Goal: Information Seeking & Learning: Learn about a topic

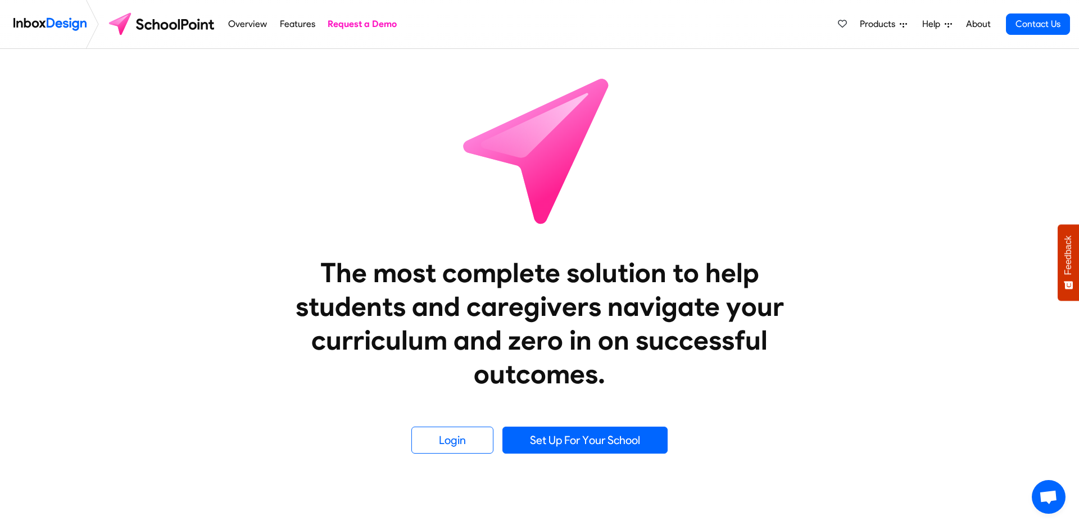
click at [72, 26] on img at bounding box center [49, 24] width 73 height 22
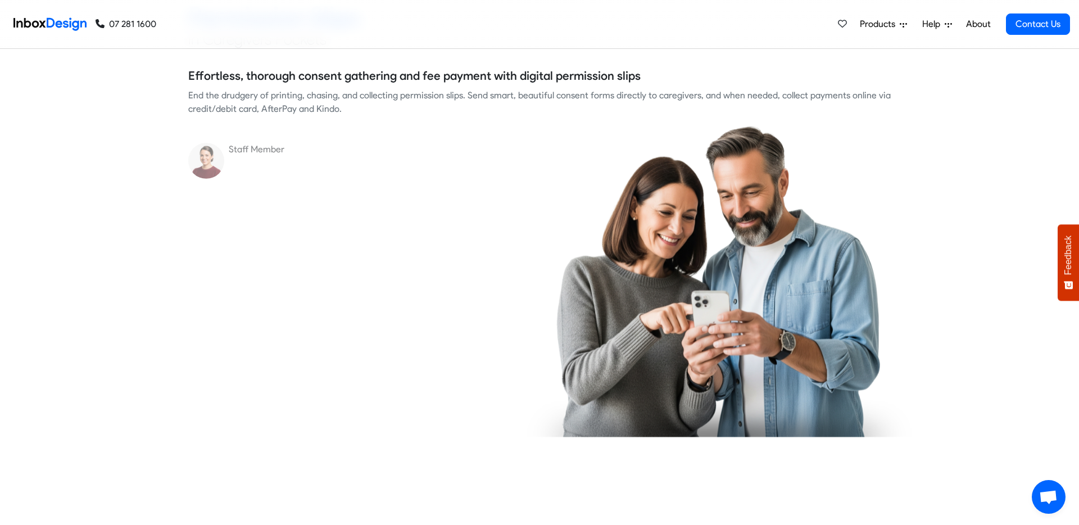
checkbox input "true"
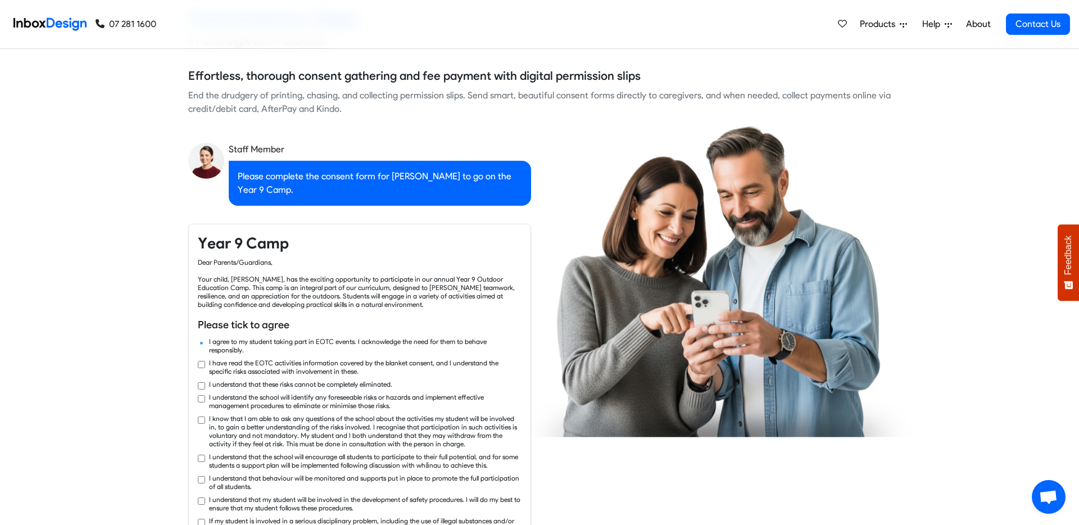
checkbox input "true"
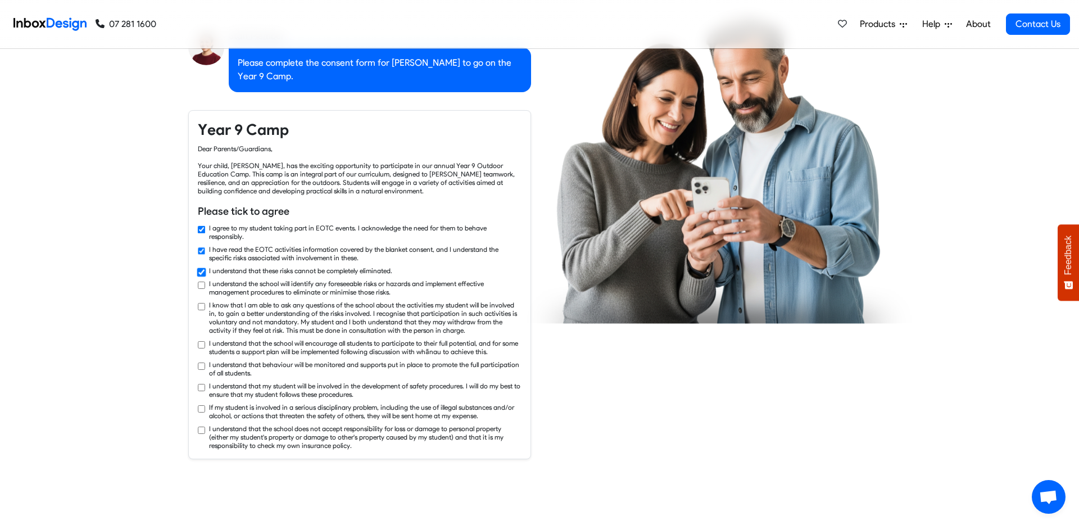
checkbox input "true"
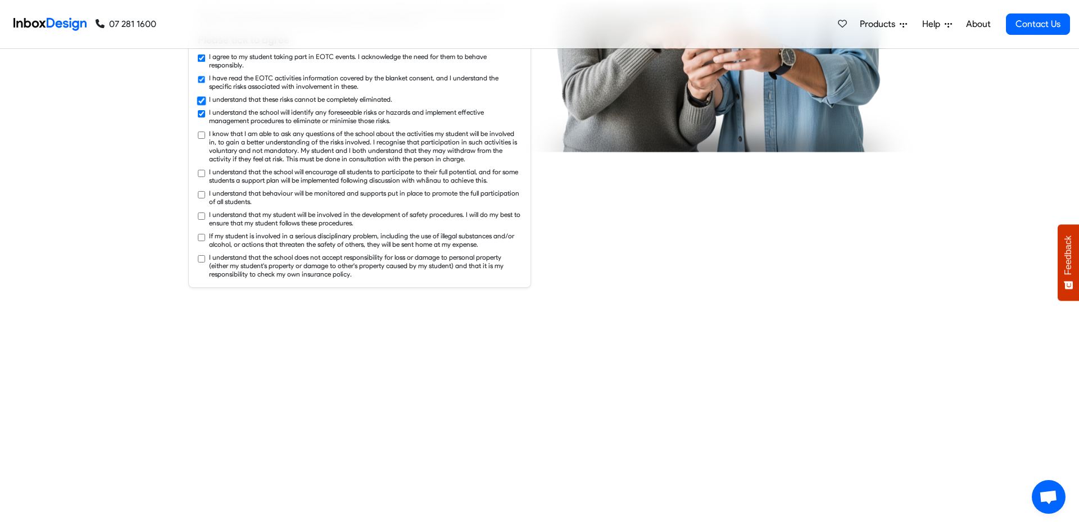
checkbox input "true"
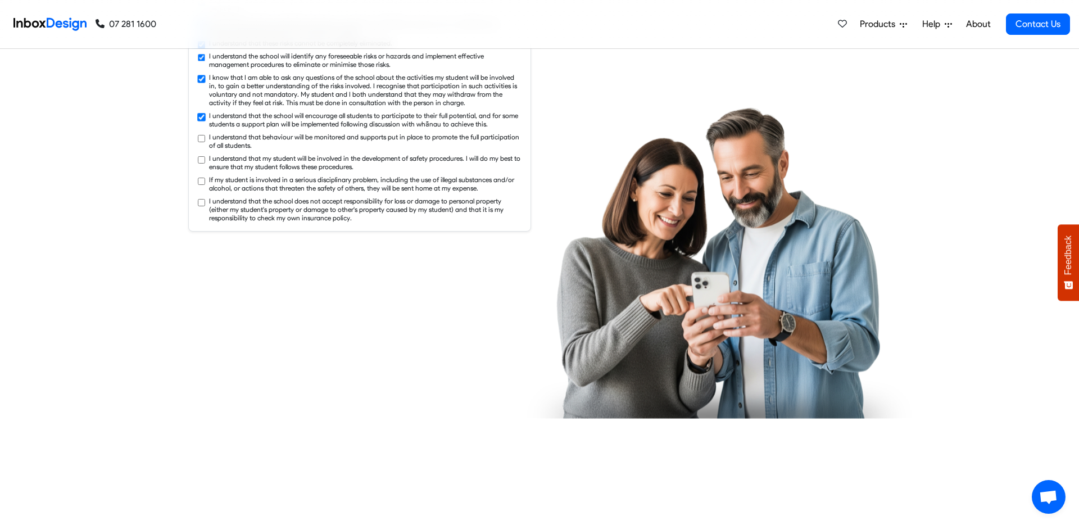
checkbox input "true"
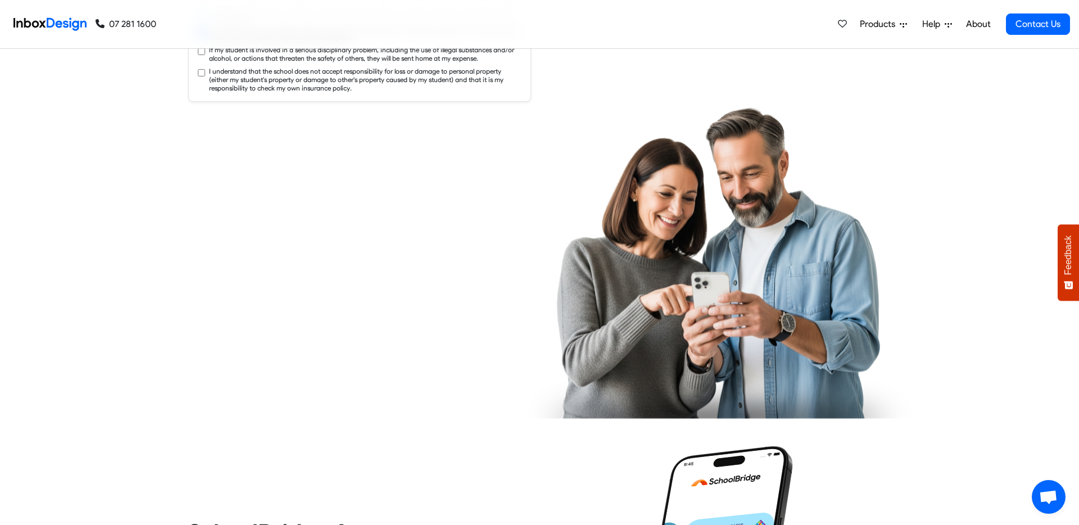
checkbox input "true"
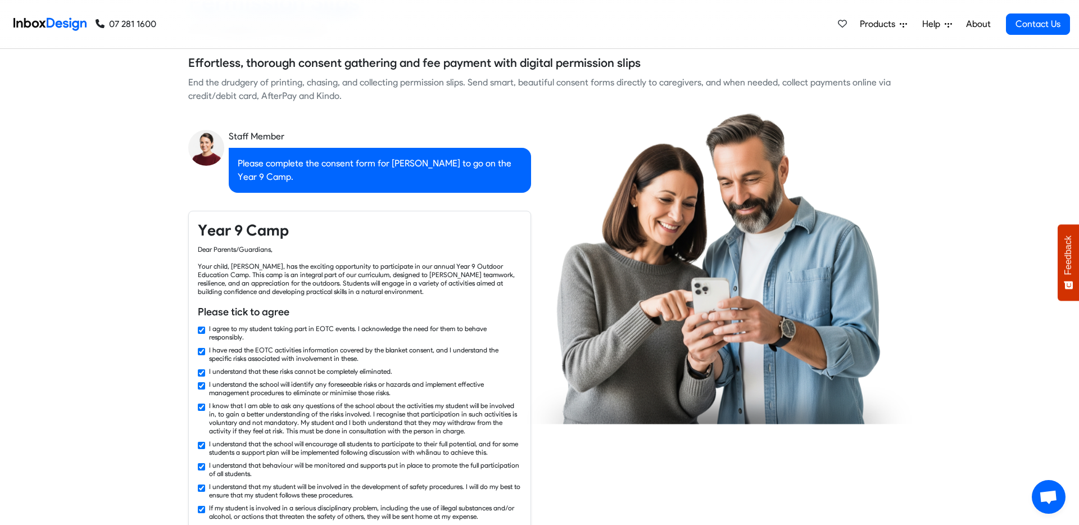
checkbox input "false"
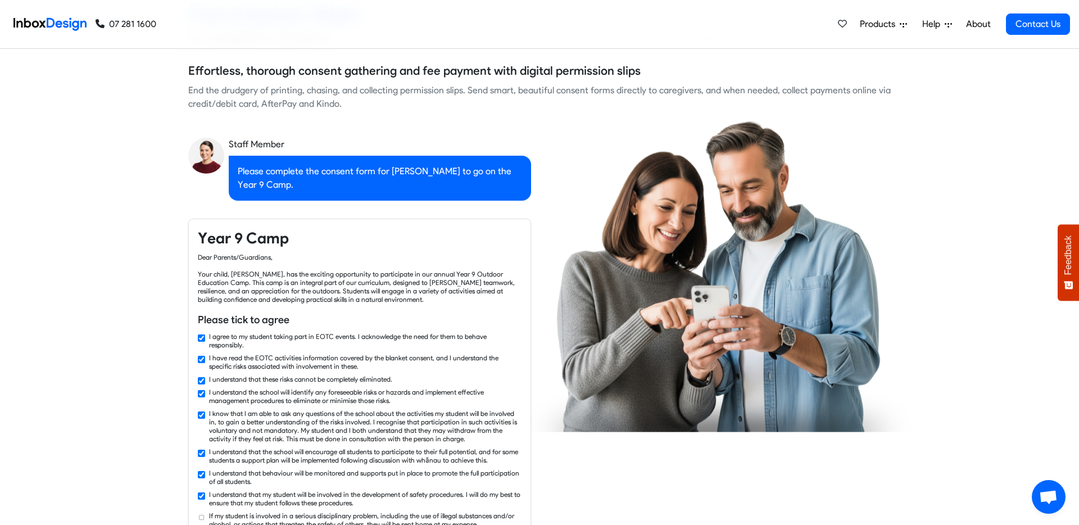
checkbox input "false"
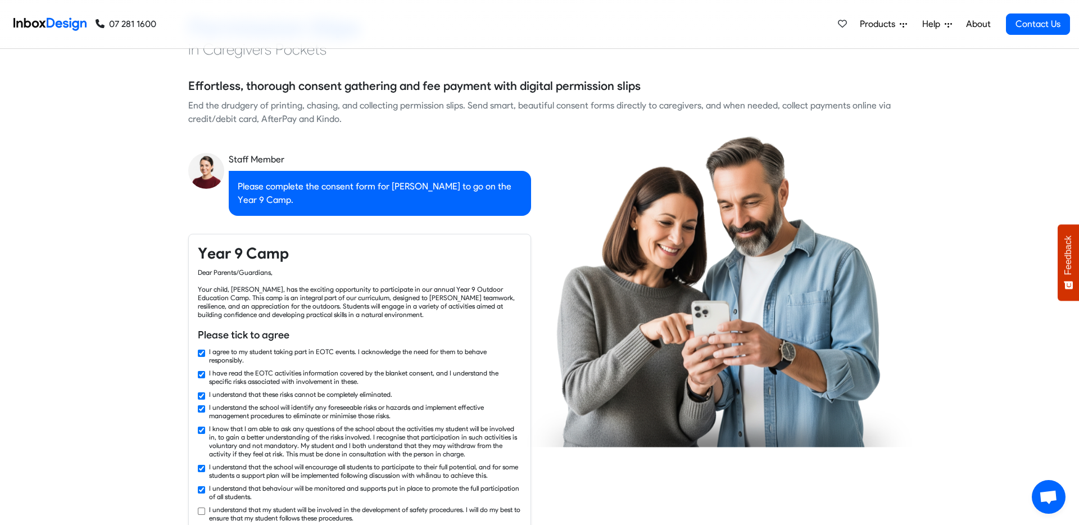
checkbox input "false"
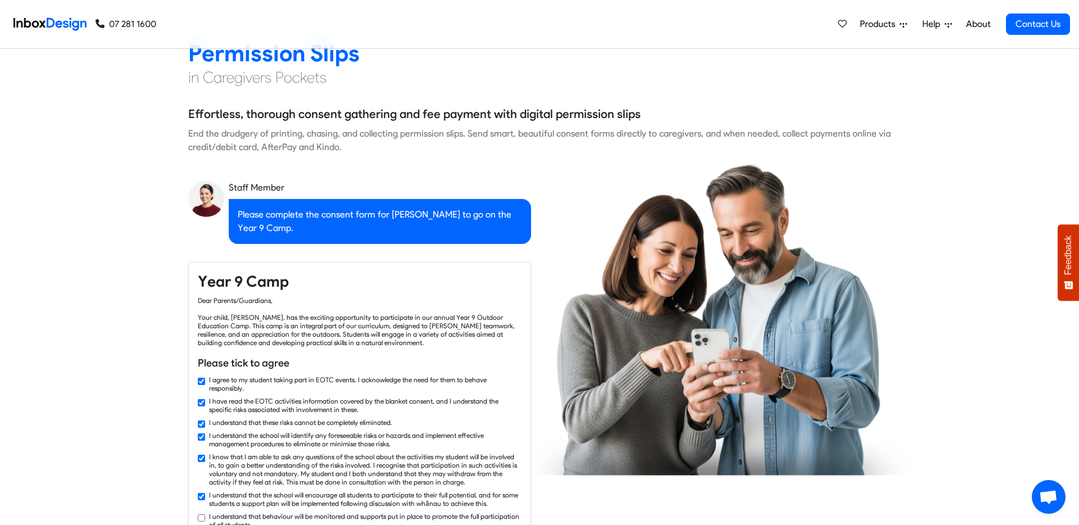
checkbox input "false"
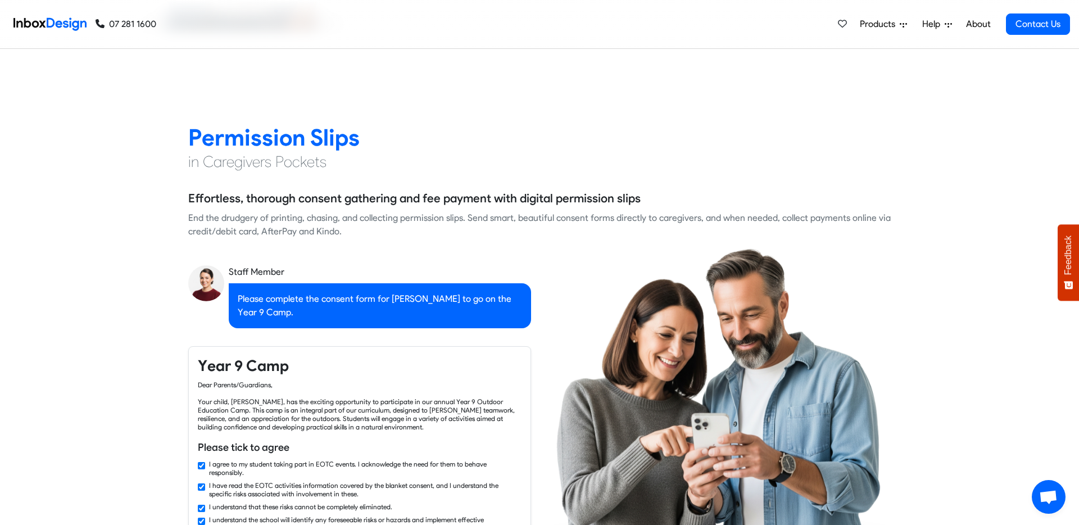
checkbox input "false"
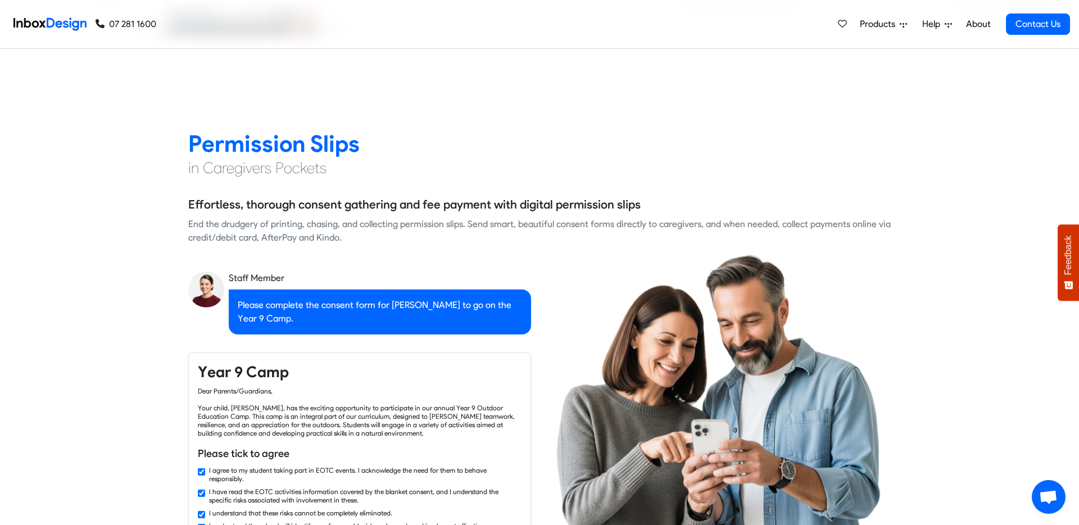
checkbox input "false"
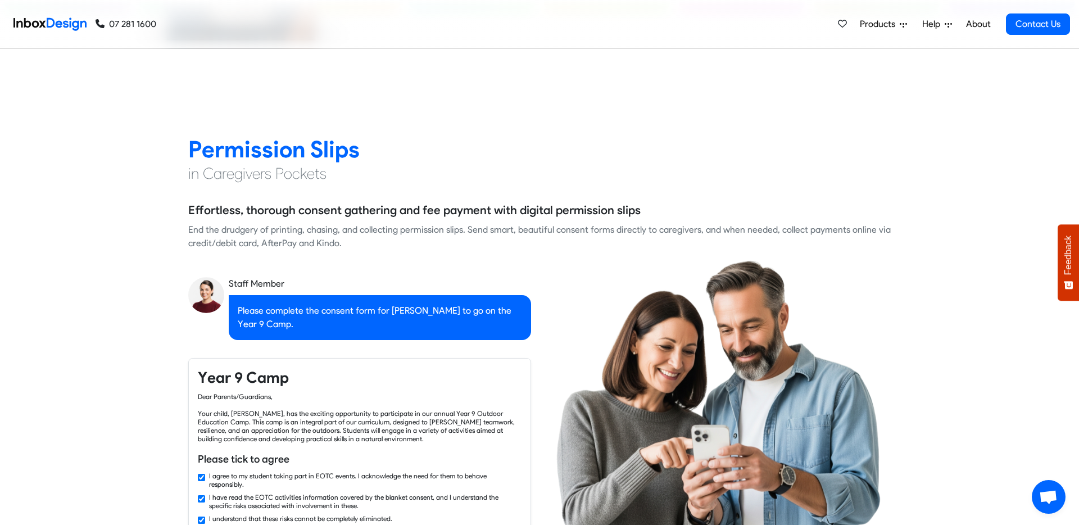
checkbox input "false"
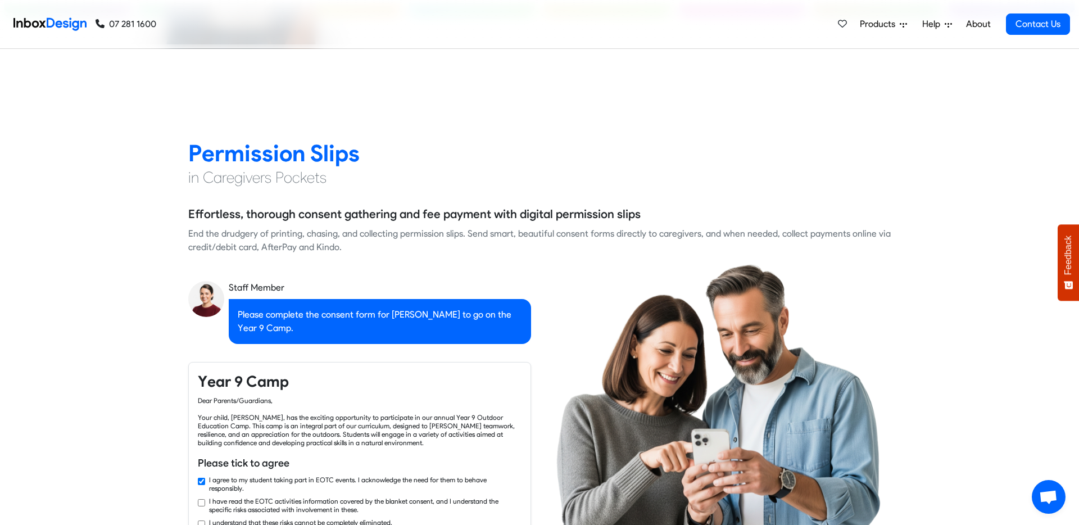
checkbox input "true"
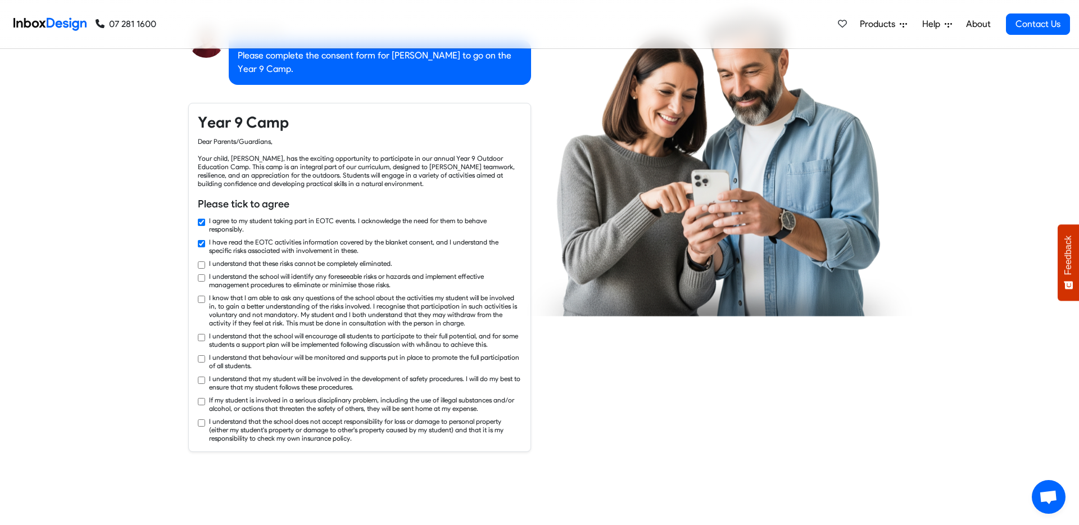
checkbox input "true"
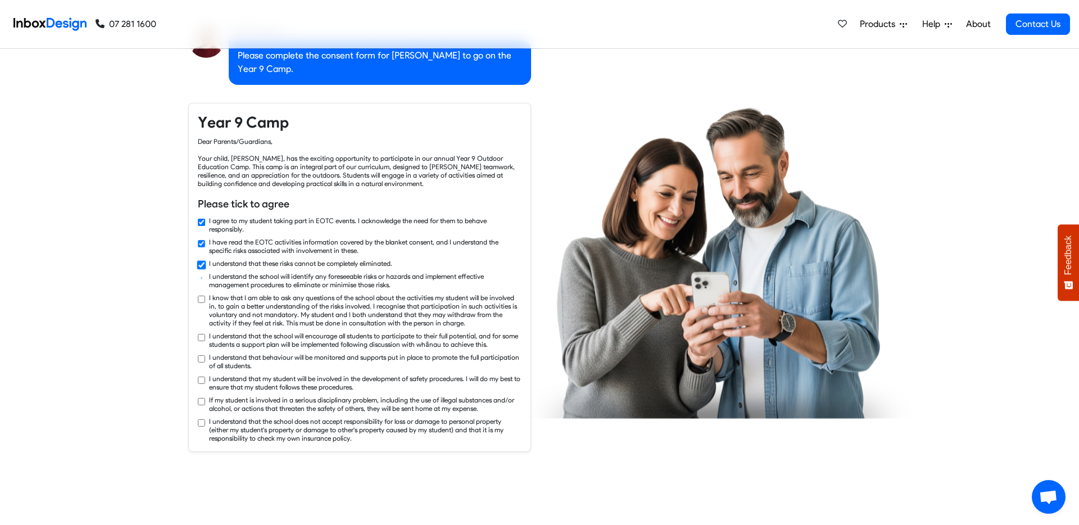
scroll to position [1221, 0]
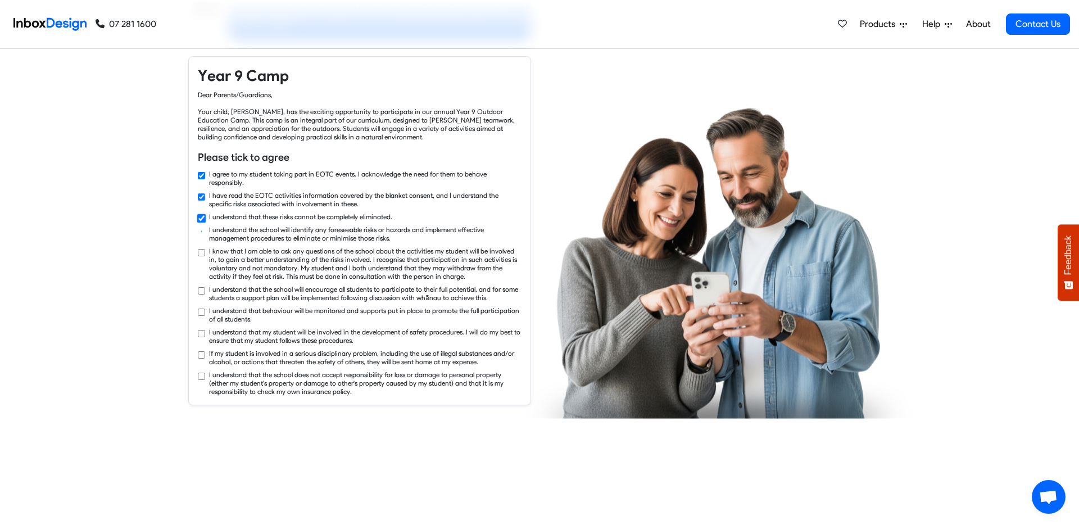
checkbox input "true"
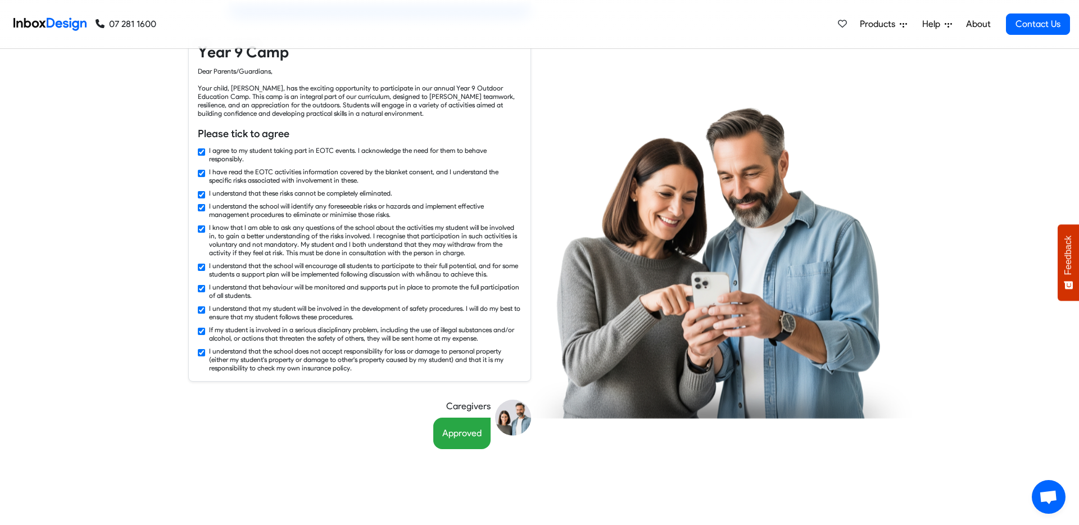
scroll to position [1164, 0]
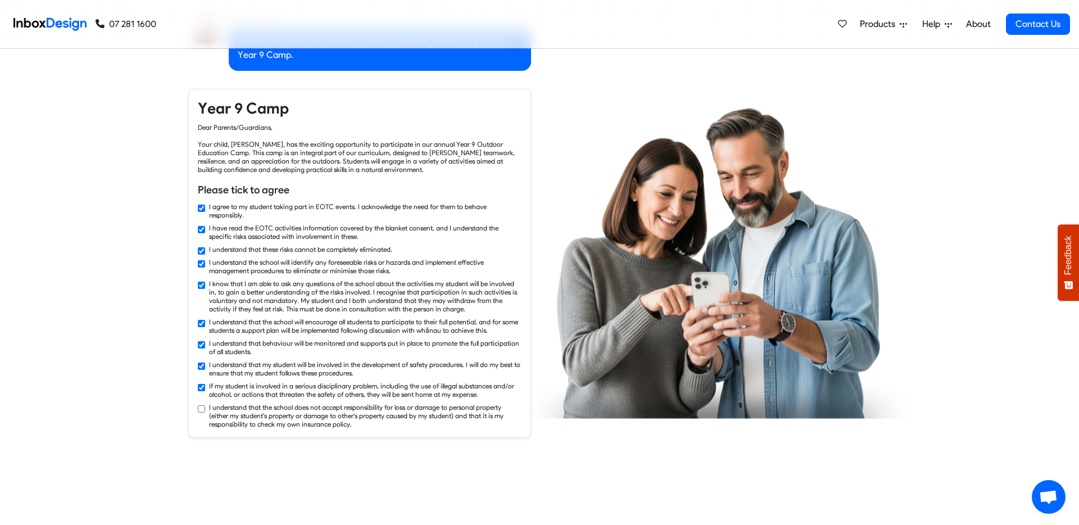
checkbox input "true"
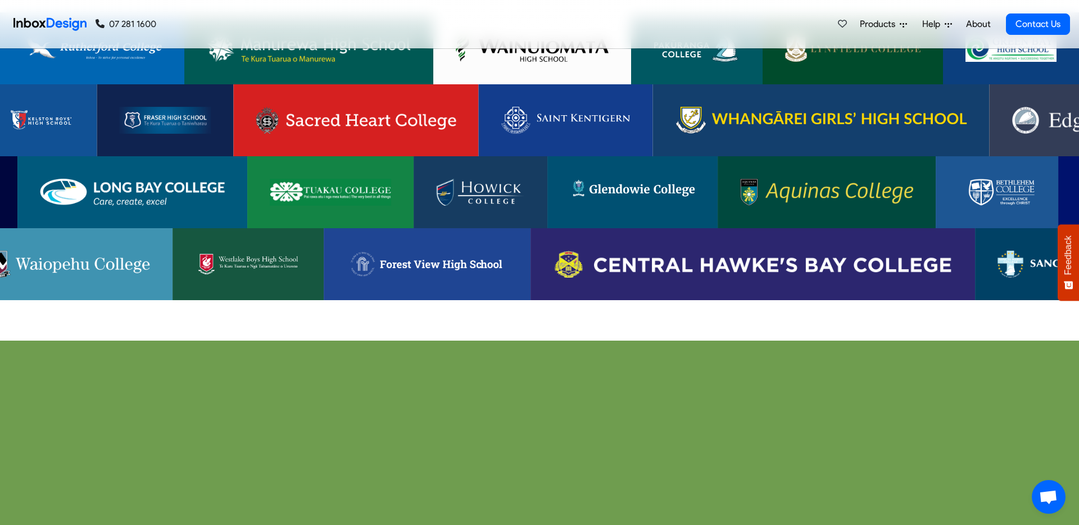
scroll to position [2506, 0]
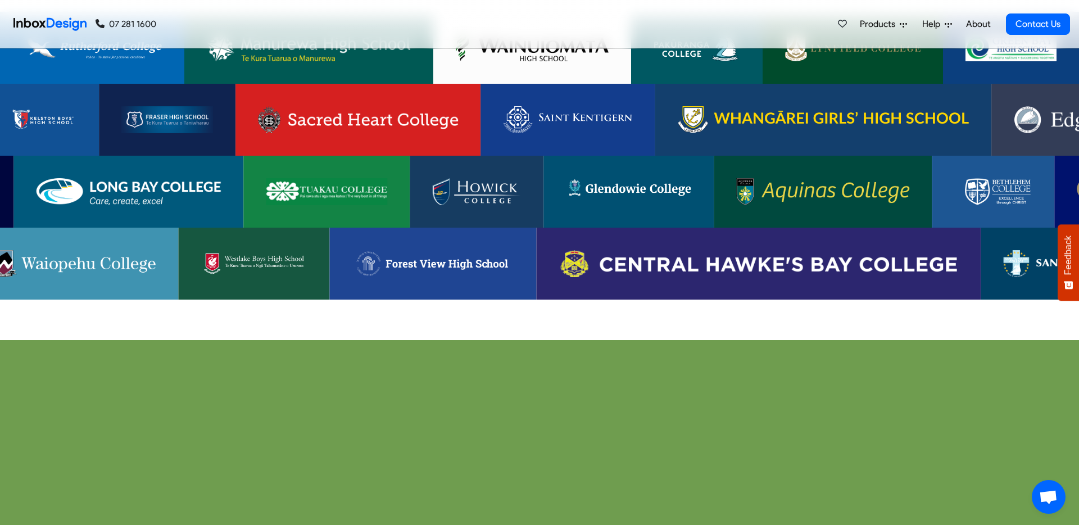
click at [341, 194] on link at bounding box center [326, 192] width 166 height 72
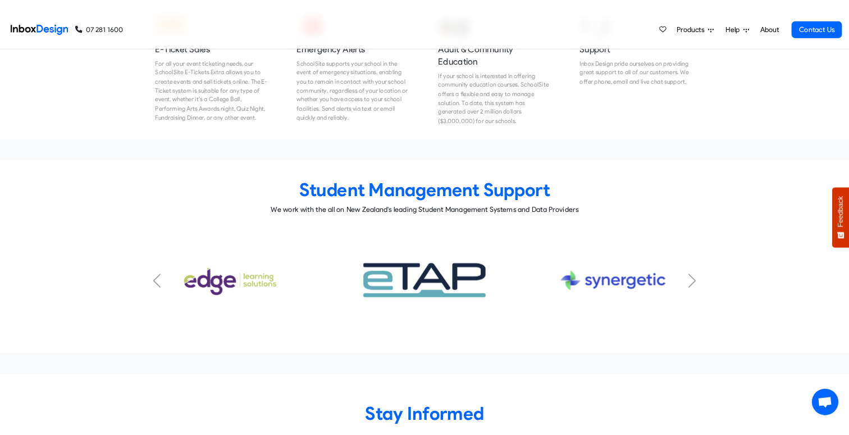
scroll to position [4889, 0]
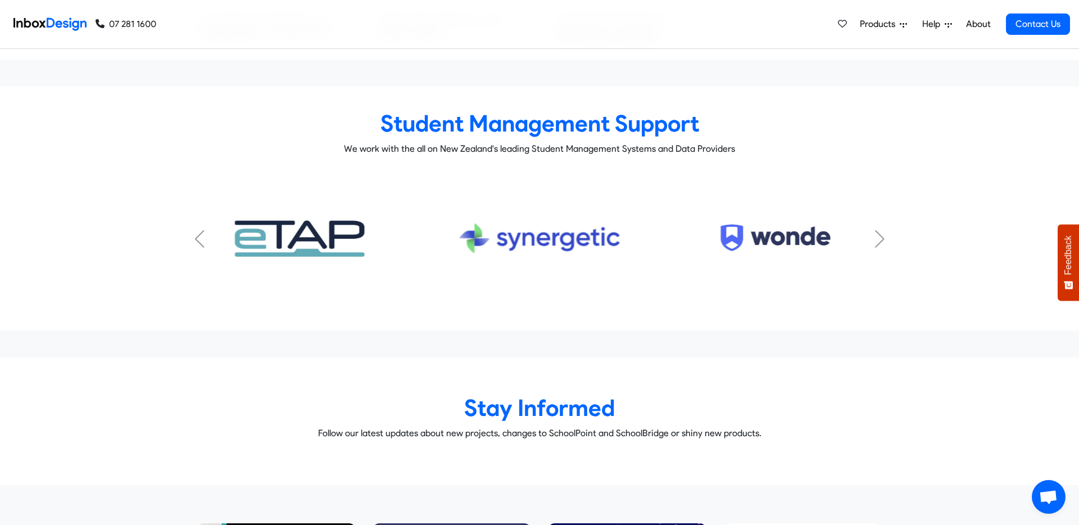
click at [880, 230] on div "Next slide" at bounding box center [879, 239] width 11 height 18
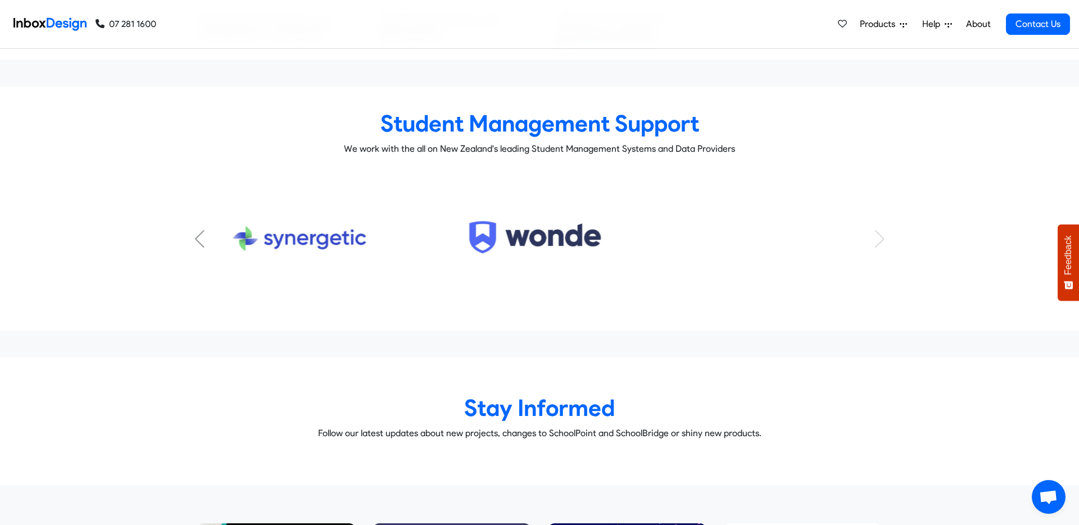
click at [201, 230] on div "Previous slide" at bounding box center [199, 239] width 11 height 18
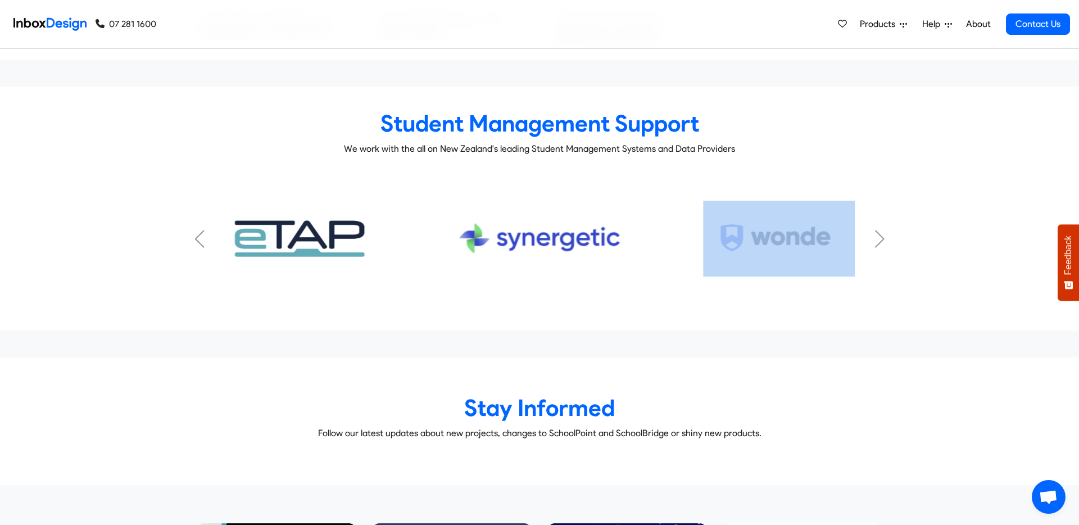
click at [201, 230] on div "Previous slide" at bounding box center [199, 239] width 11 height 18
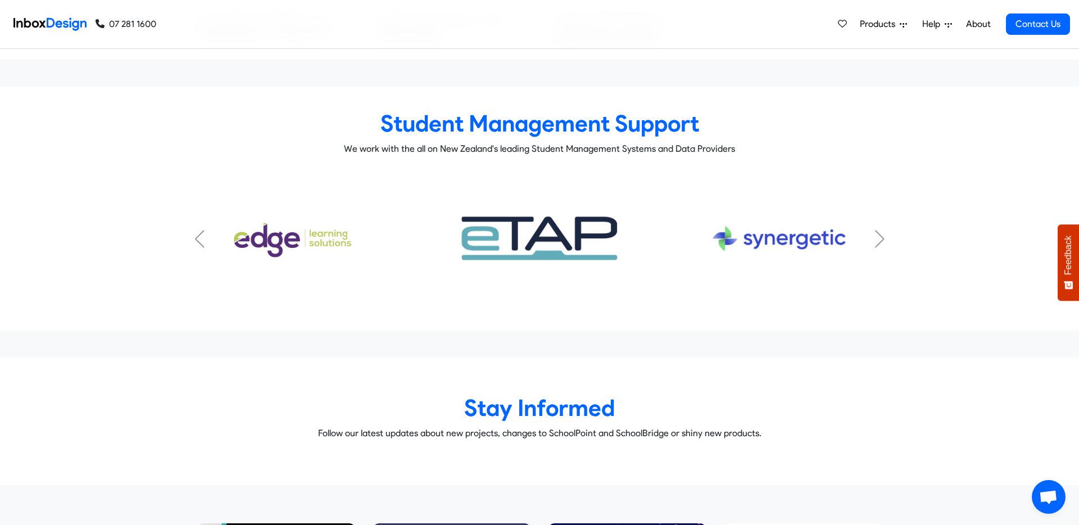
click at [201, 230] on div "Previous slide" at bounding box center [199, 239] width 11 height 18
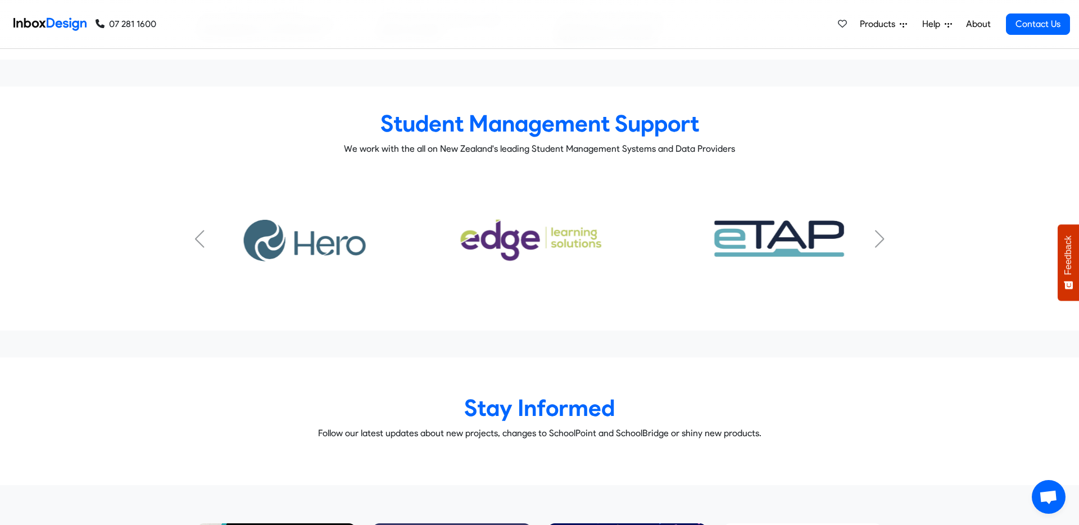
click at [201, 230] on div "Previous slide" at bounding box center [199, 239] width 11 height 18
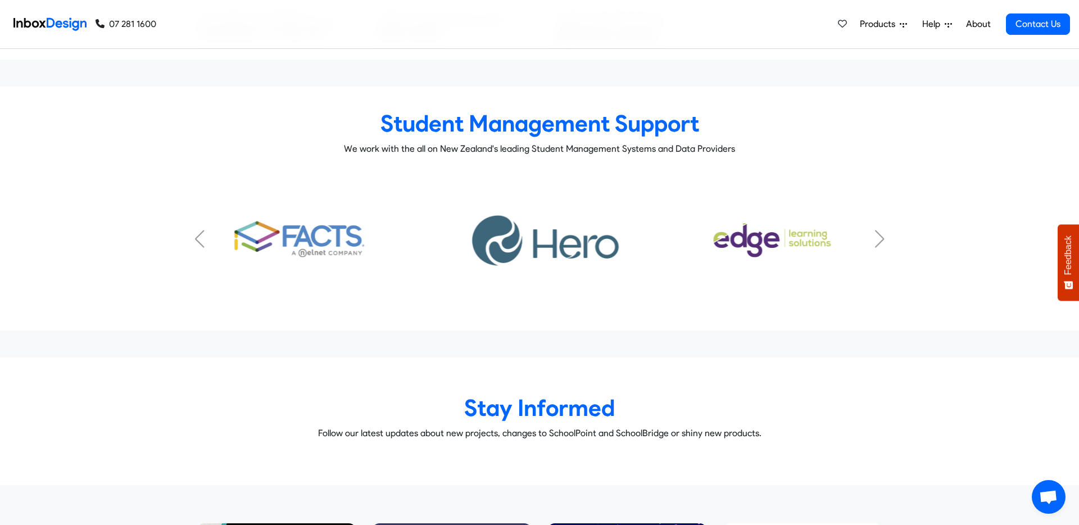
click at [201, 230] on div "Previous slide" at bounding box center [199, 239] width 11 height 18
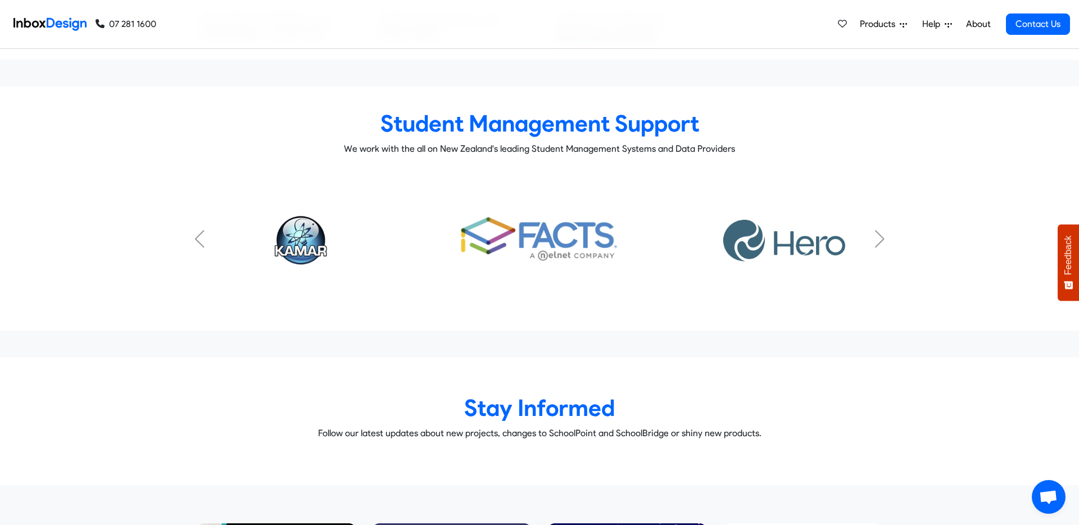
click at [201, 230] on div "Previous slide" at bounding box center [199, 239] width 11 height 18
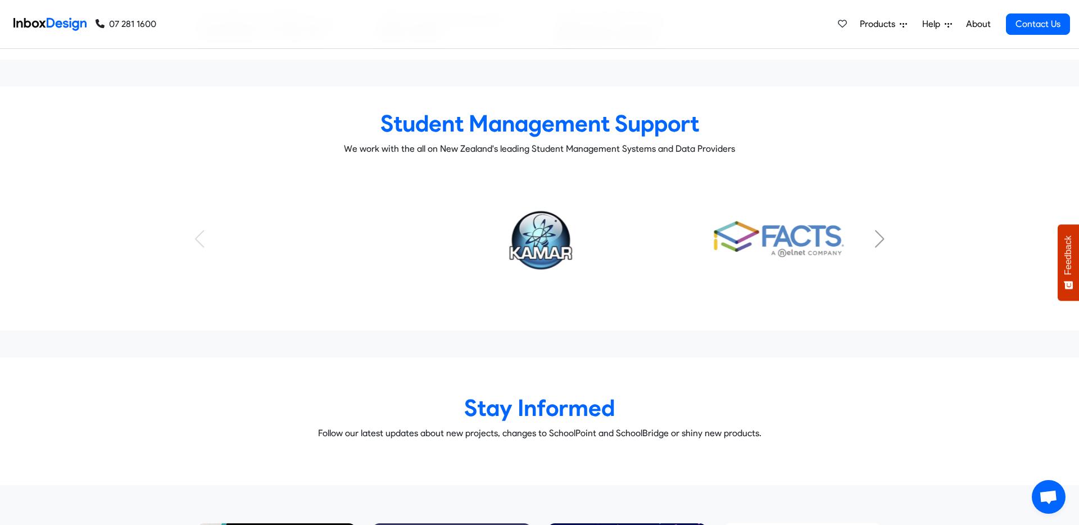
click at [201, 219] on div "KAMAR Subtitle FACTS Subtitle HERO Subtitle Musac Edge Subtitle eTap Subtitle S…" at bounding box center [539, 239] width 702 height 130
click at [874, 230] on div "Next slide" at bounding box center [879, 239] width 11 height 18
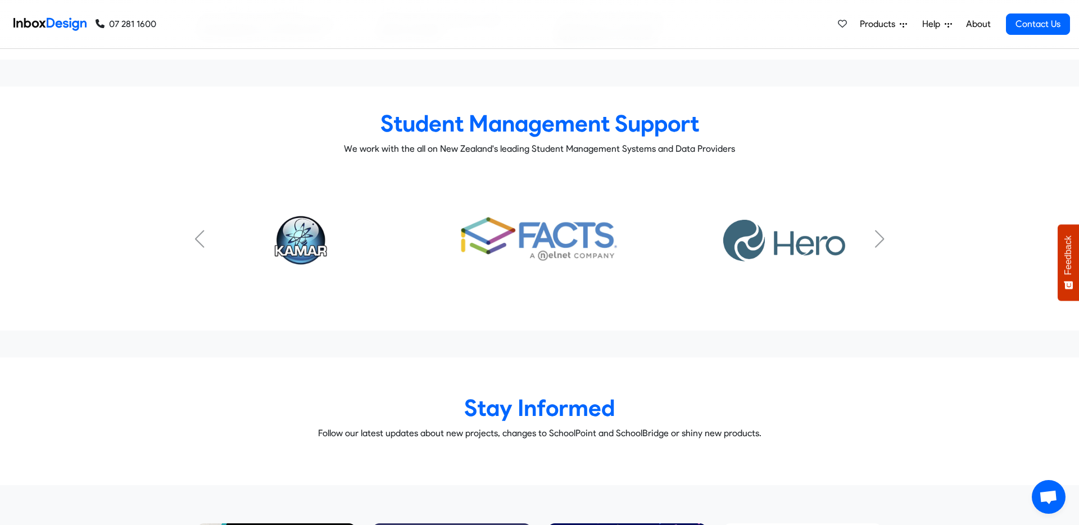
click at [874, 230] on div "Next slide" at bounding box center [879, 239] width 11 height 18
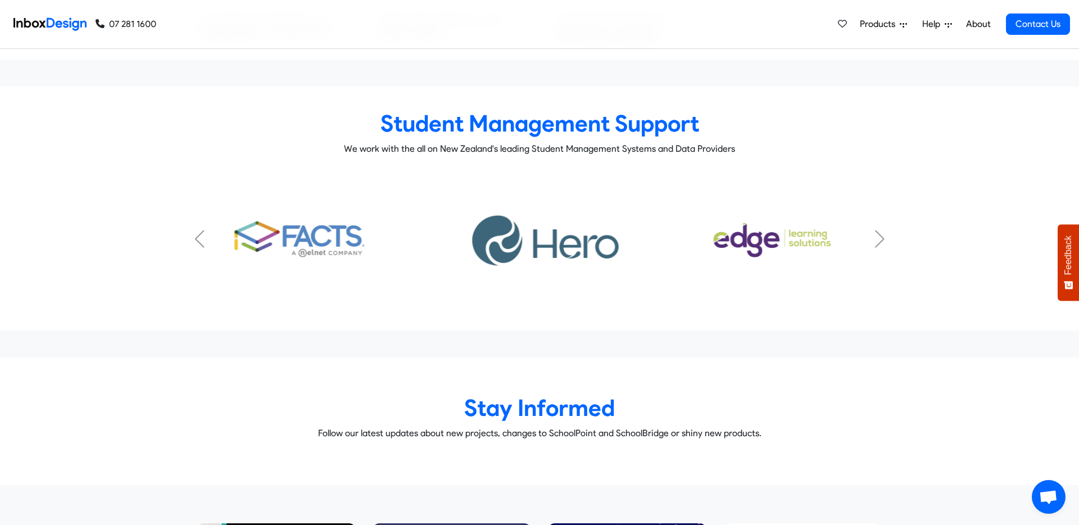
click at [874, 230] on div "Next slide" at bounding box center [879, 239] width 11 height 18
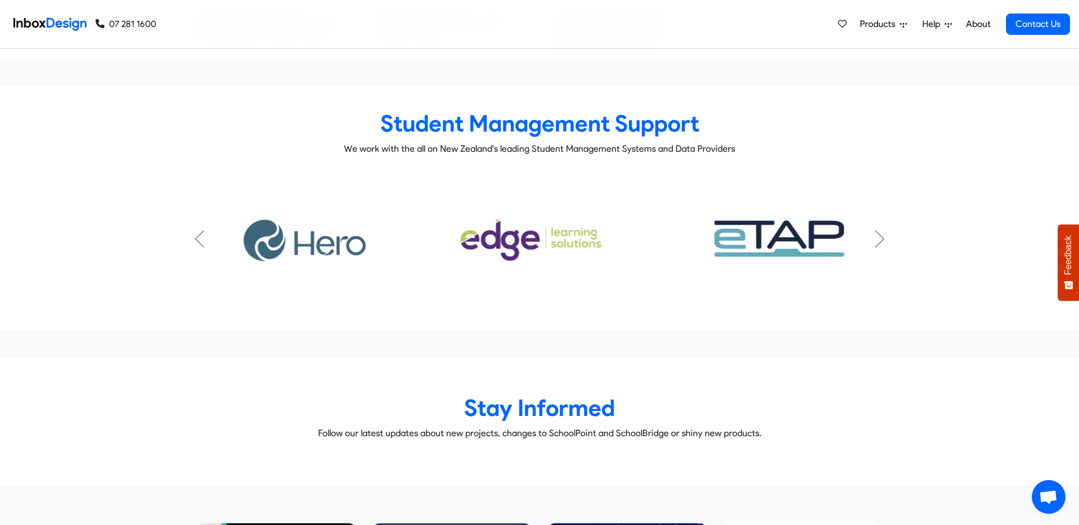
click at [874, 230] on div "Next slide" at bounding box center [879, 239] width 11 height 18
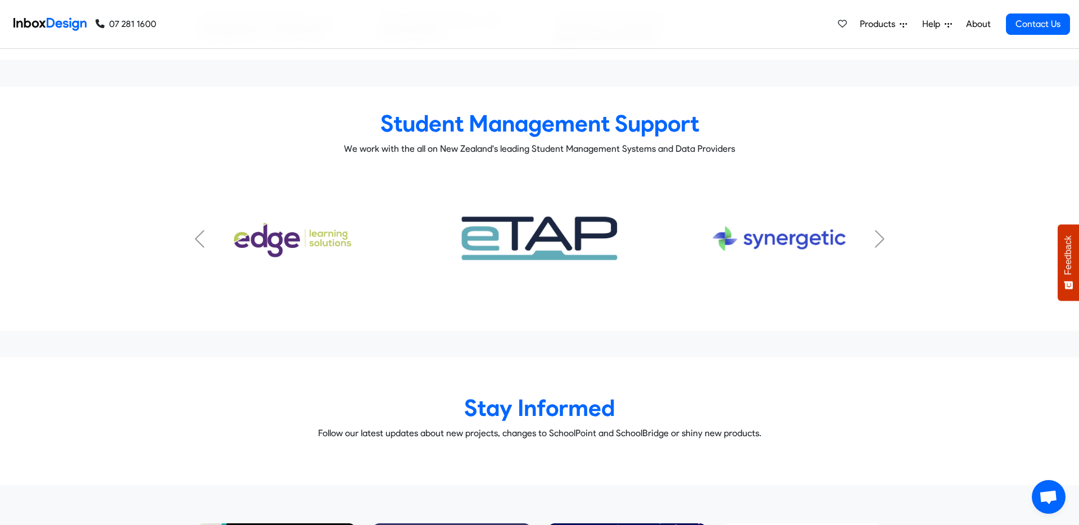
click at [874, 230] on div "Next slide" at bounding box center [879, 239] width 11 height 18
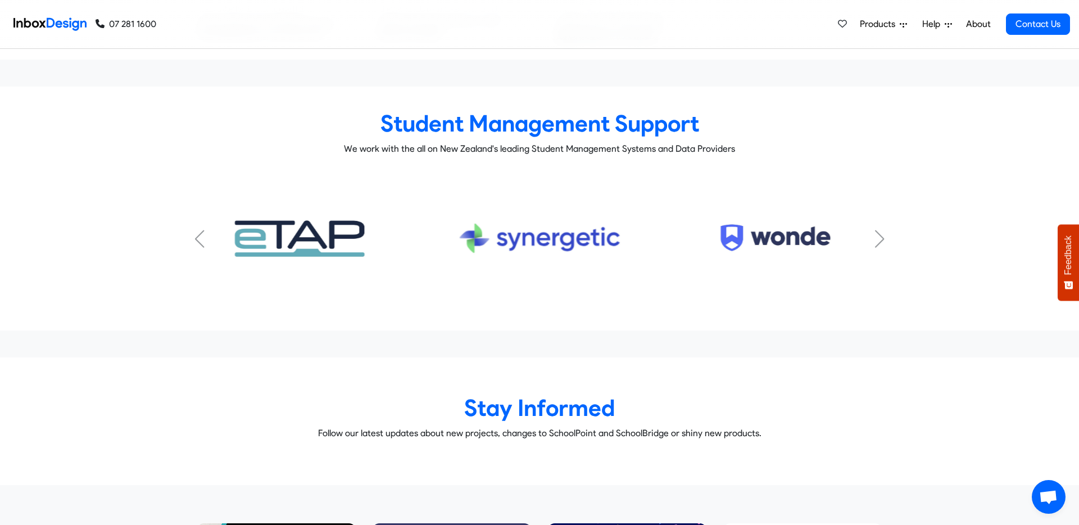
click at [874, 230] on div "Next slide" at bounding box center [879, 239] width 11 height 18
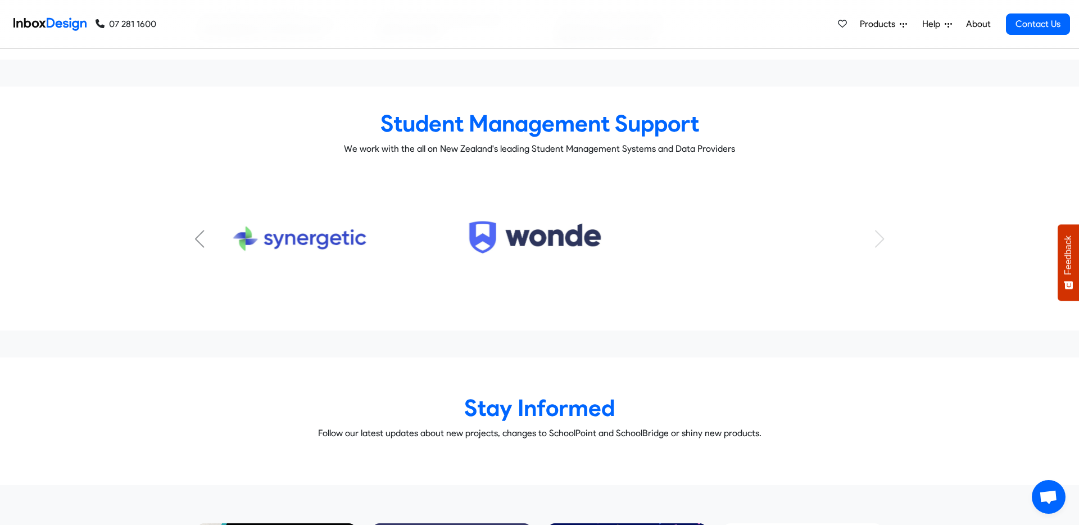
click at [874, 216] on div "KAMAR Subtitle FACTS Subtitle HERO Subtitle Musac Edge Subtitle eTap Subtitle S…" at bounding box center [539, 239] width 702 height 130
click at [205, 218] on link "Synergetic Subtitle" at bounding box center [299, 239] width 223 height 76
click at [201, 230] on div "Previous slide" at bounding box center [199, 239] width 11 height 18
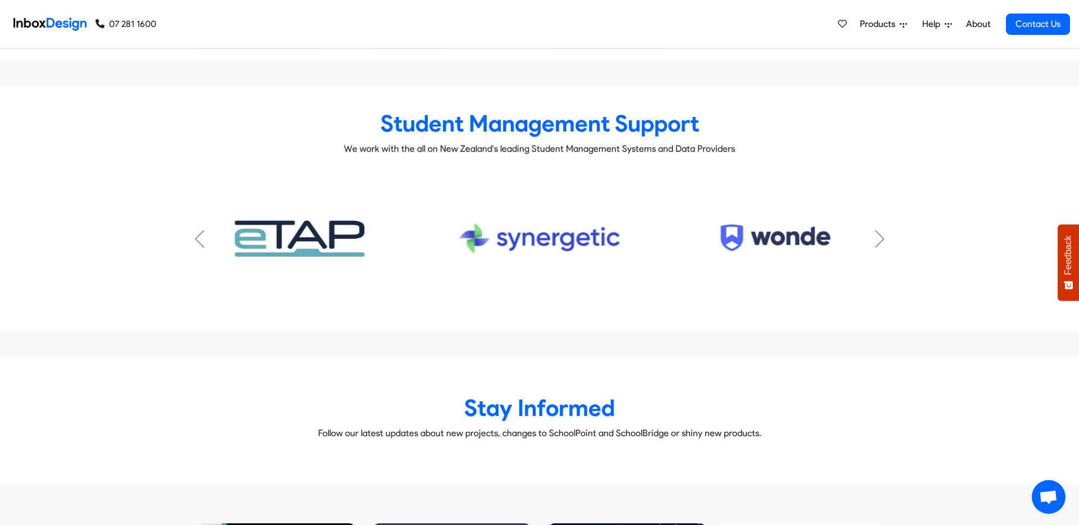
click at [201, 230] on div "Previous slide" at bounding box center [199, 239] width 11 height 18
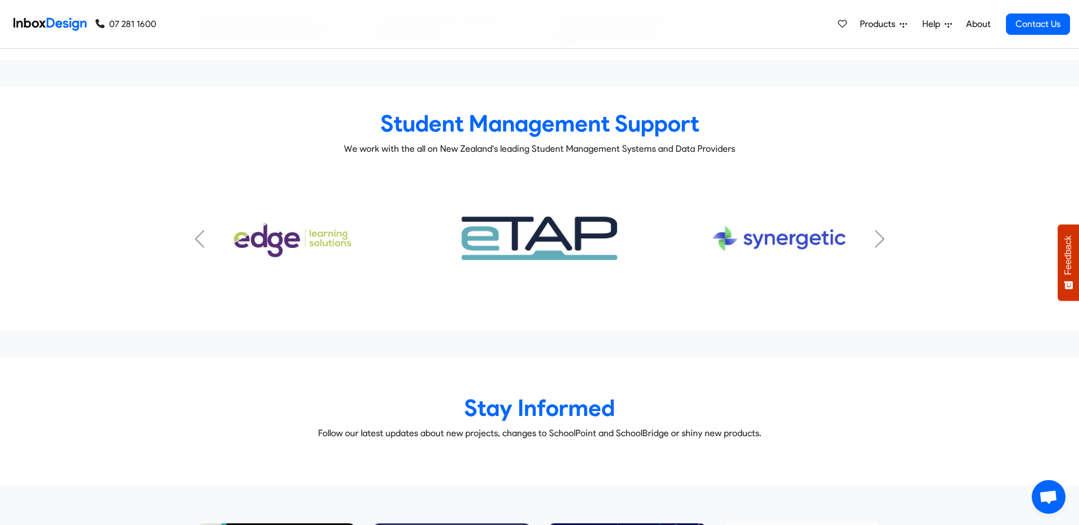
click at [201, 230] on div "Previous slide" at bounding box center [199, 239] width 11 height 18
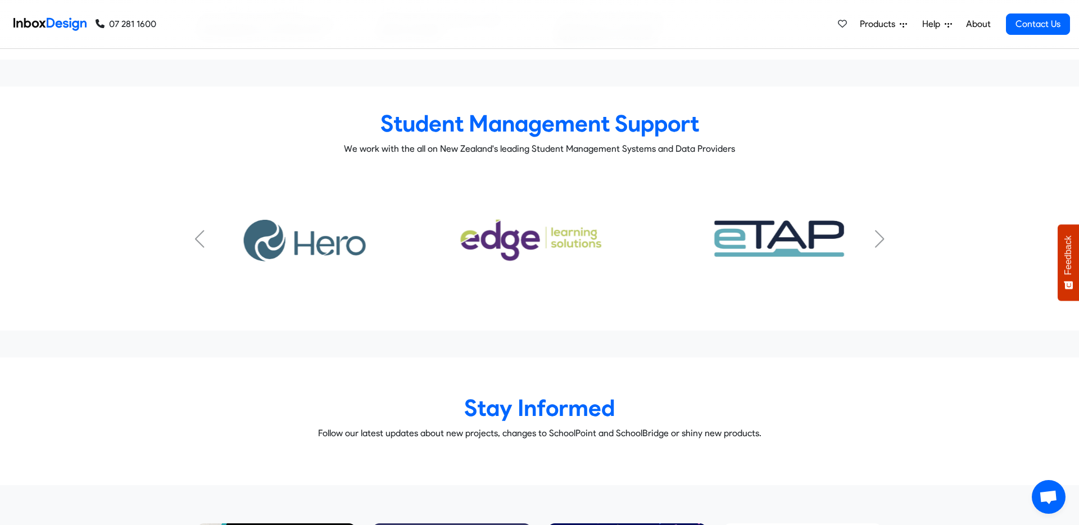
click at [201, 230] on div "Previous slide" at bounding box center [199, 239] width 11 height 18
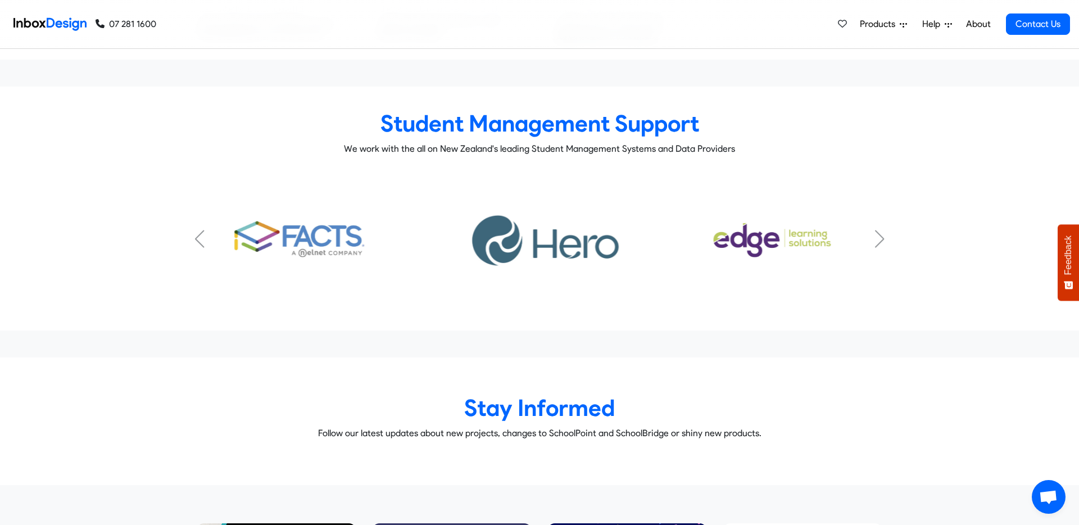
click at [201, 230] on div "Previous slide" at bounding box center [199, 239] width 11 height 18
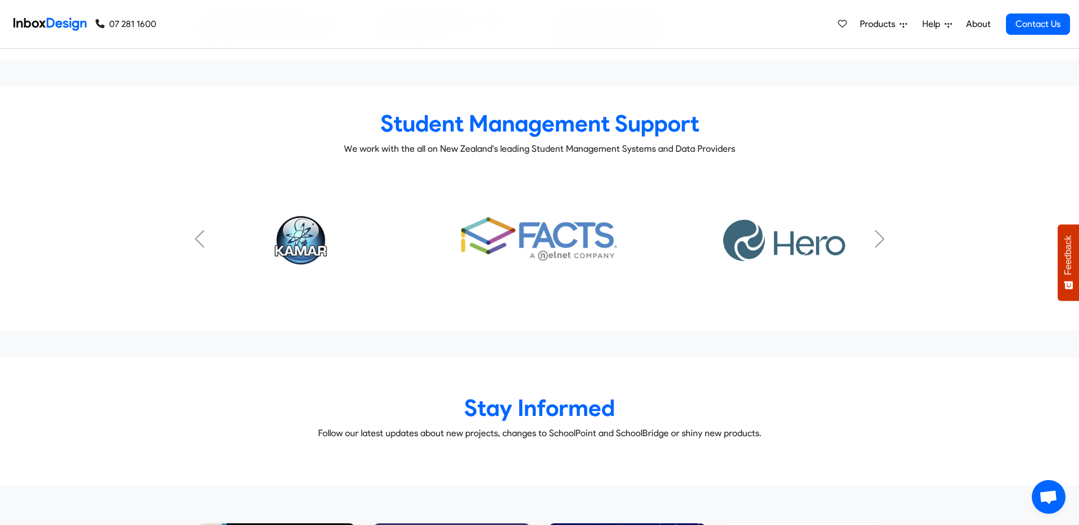
click at [201, 230] on div "Previous slide" at bounding box center [199, 239] width 11 height 18
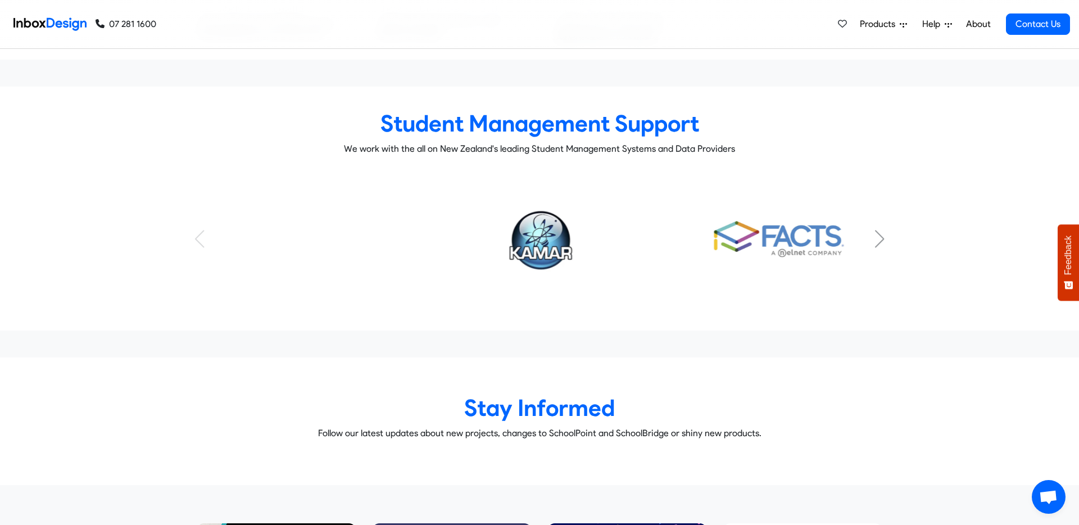
click at [553, 220] on img "1 / 7" at bounding box center [539, 238] width 182 height 91
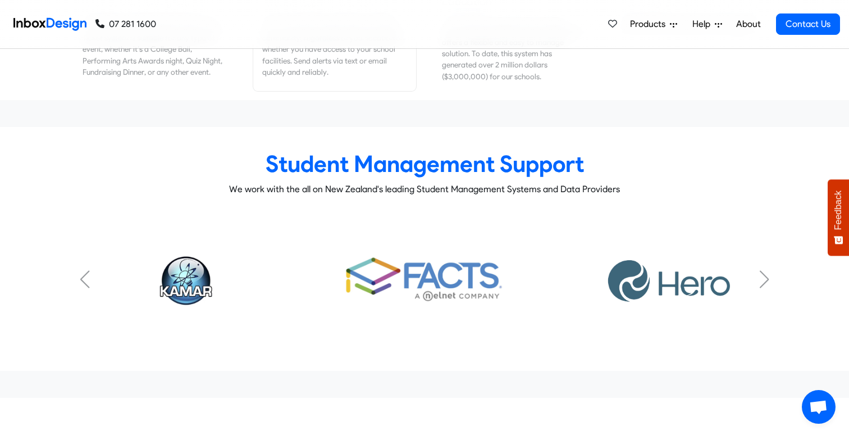
scroll to position [4535, 0]
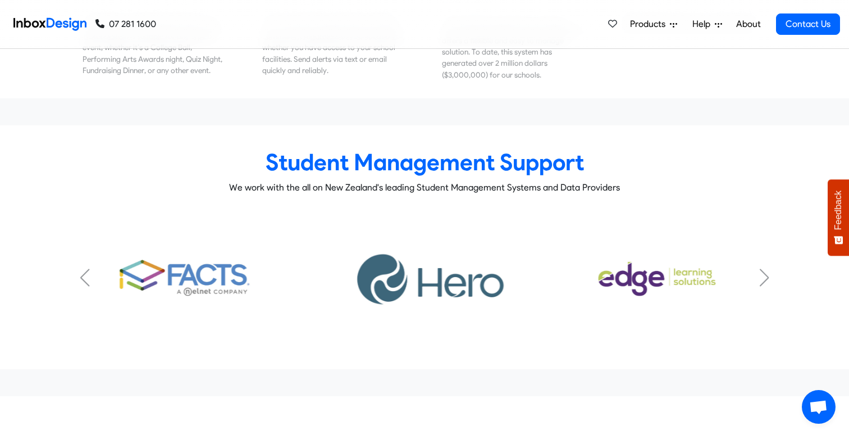
click at [88, 269] on div "Previous slide" at bounding box center [84, 278] width 11 height 18
click at [195, 254] on img "2 / 7" at bounding box center [185, 277] width 152 height 76
click at [206, 252] on img "2 / 7" at bounding box center [185, 277] width 152 height 76
